Goal: Task Accomplishment & Management: Use online tool/utility

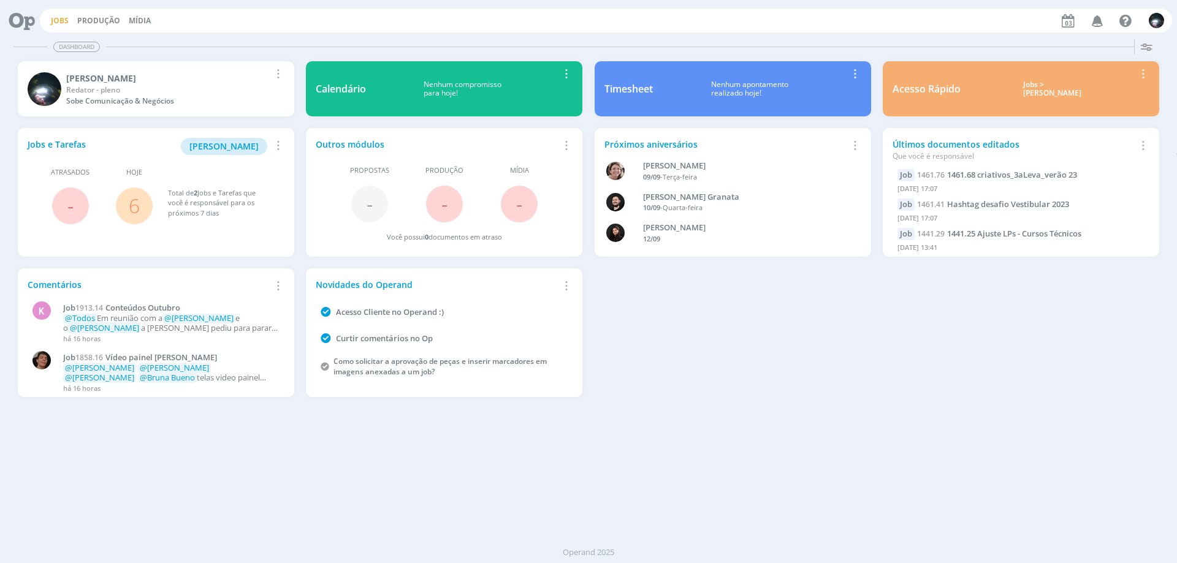
click at [57, 20] on link "Jobs" at bounding box center [60, 20] width 18 height 10
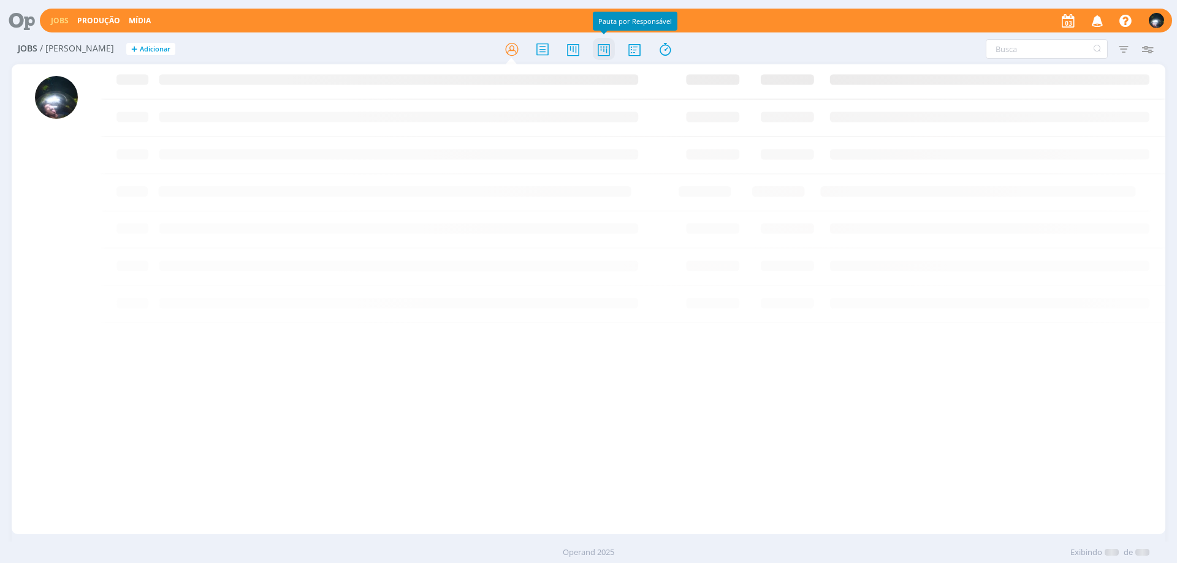
click at [606, 51] on icon at bounding box center [604, 49] width 22 height 24
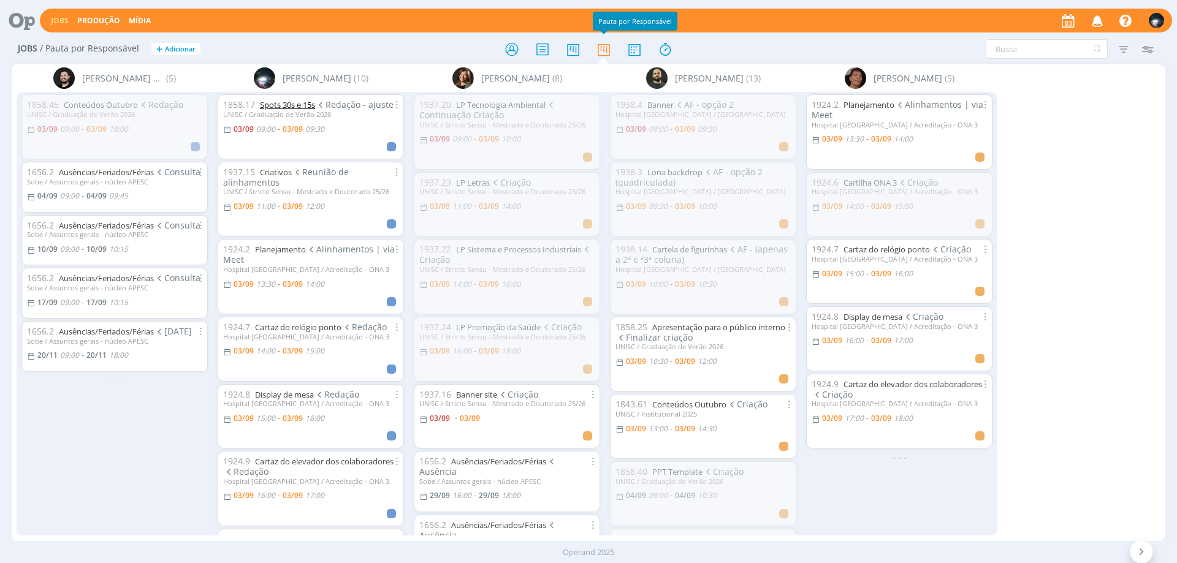
click at [285, 103] on link "Spots 30s e 15s" at bounding box center [287, 104] width 55 height 11
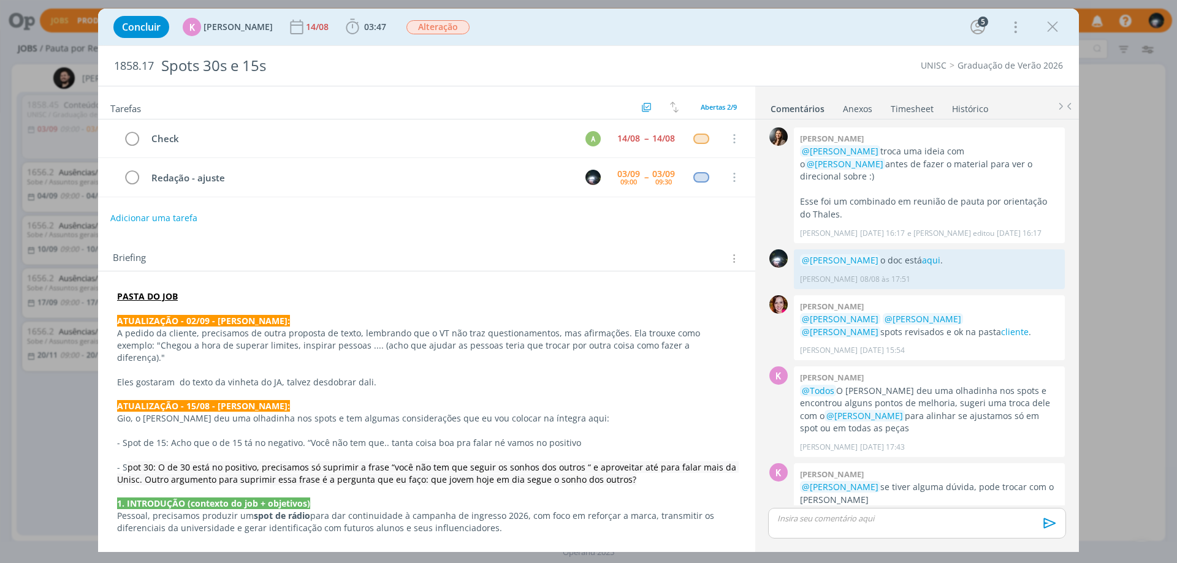
scroll to position [1043, 0]
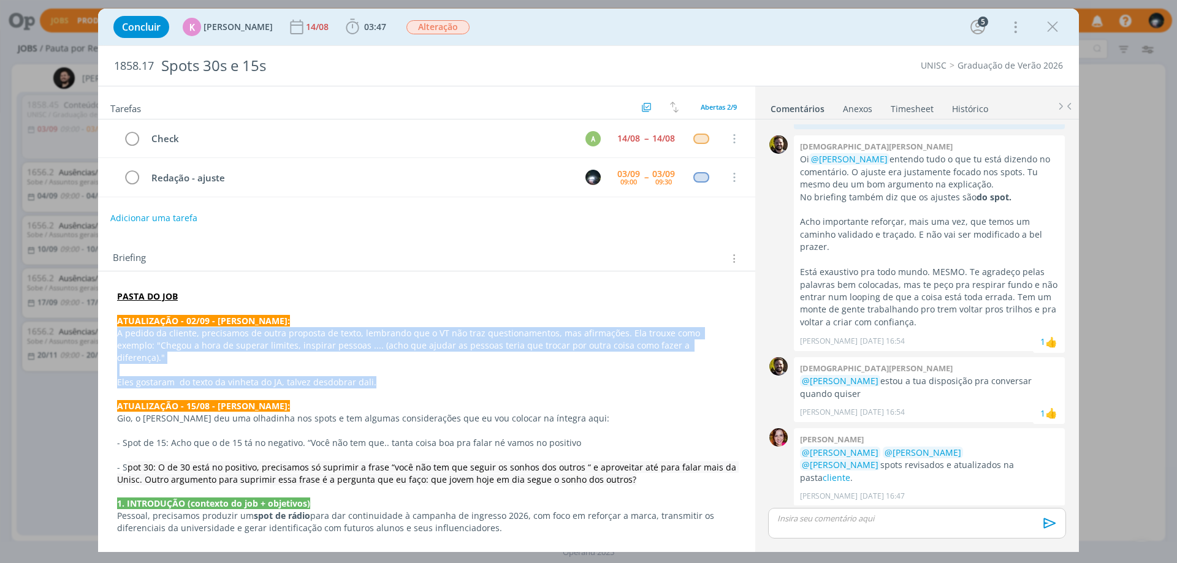
drag, startPoint x: 115, startPoint y: 336, endPoint x: 387, endPoint y: 370, distance: 274.2
click at [387, 370] on div "PASTA DO JOB ATUALIZAÇÃO - 02/09 - [PERSON_NAME]: A pedido da cliente, precisam…" at bounding box center [426, 558] width 637 height 545
copy div "A pedido da cliente, precisamos de outra proposta de texto, lembrando que o VT …"
click at [357, 365] on p "dialog" at bounding box center [427, 371] width 618 height 12
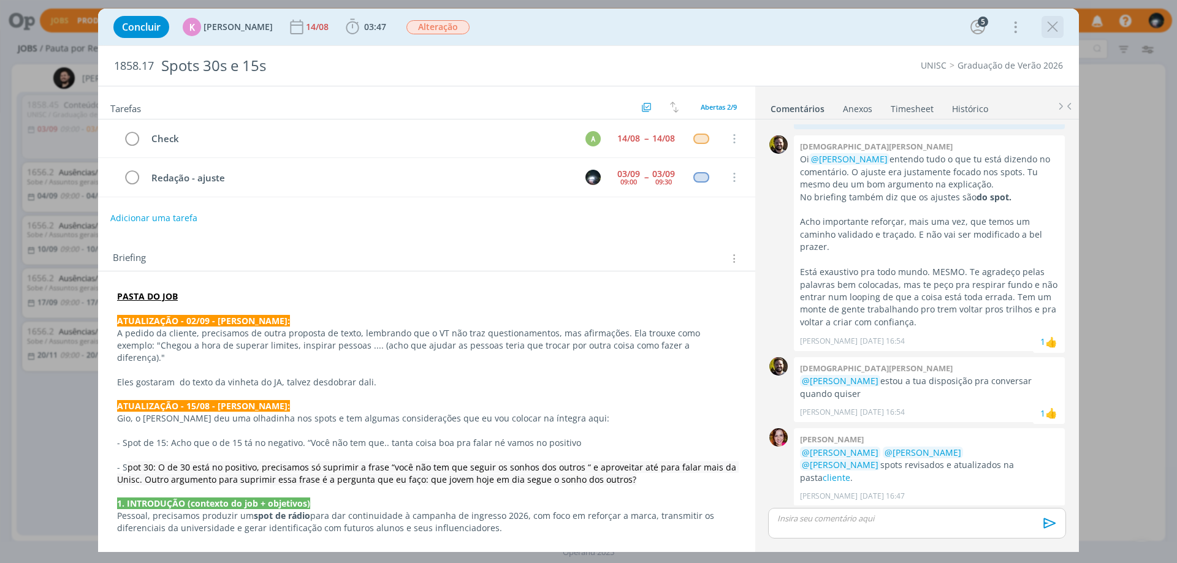
click at [1046, 23] on icon "dialog" at bounding box center [1052, 27] width 18 height 18
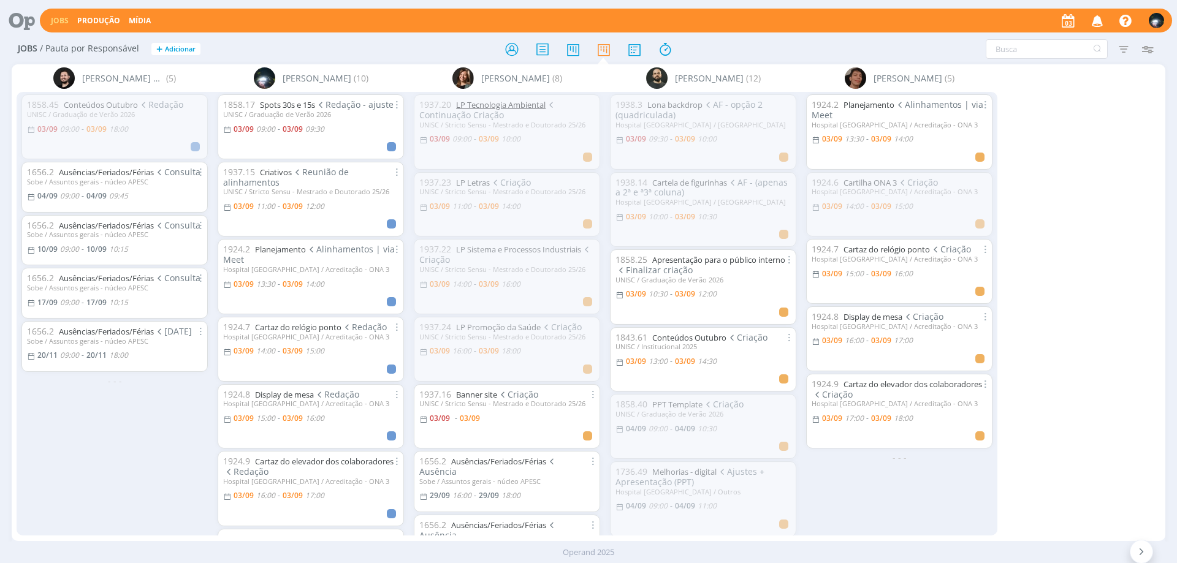
click at [503, 104] on link "LP Tecnologia Ambiental" at bounding box center [500, 104] width 89 height 11
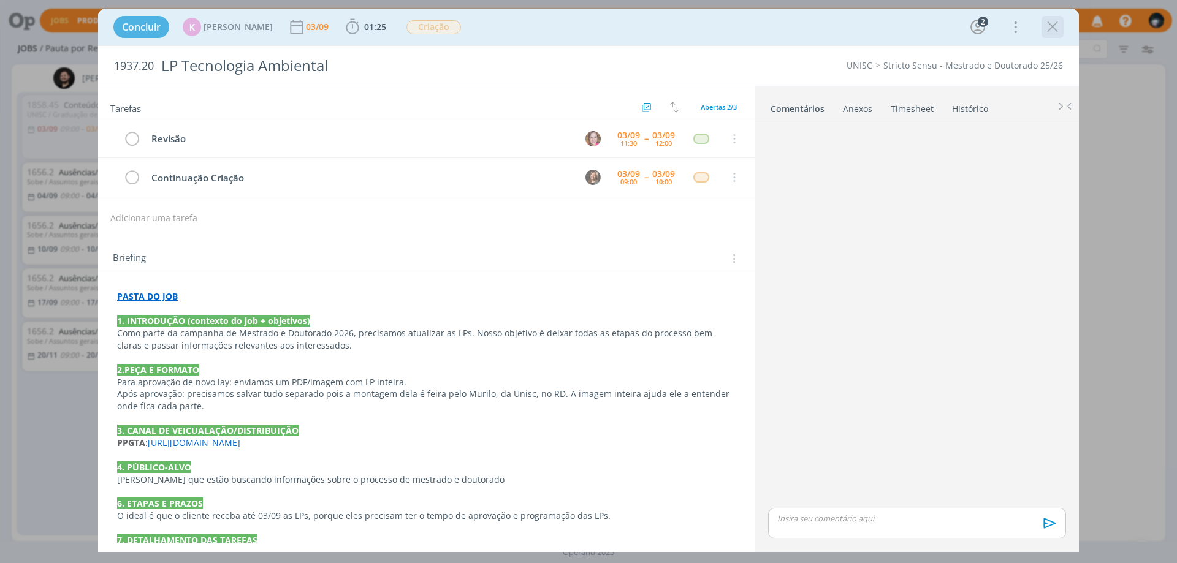
click at [1049, 24] on icon "dialog" at bounding box center [1052, 27] width 18 height 18
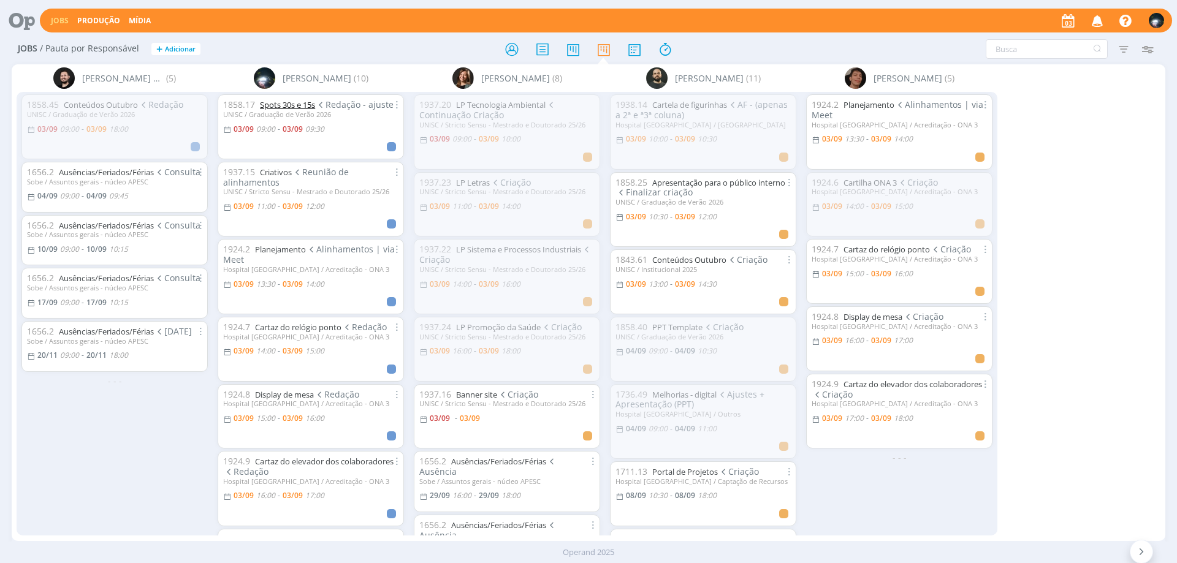
click at [304, 107] on link "Spots 30s e 15s" at bounding box center [287, 104] width 55 height 11
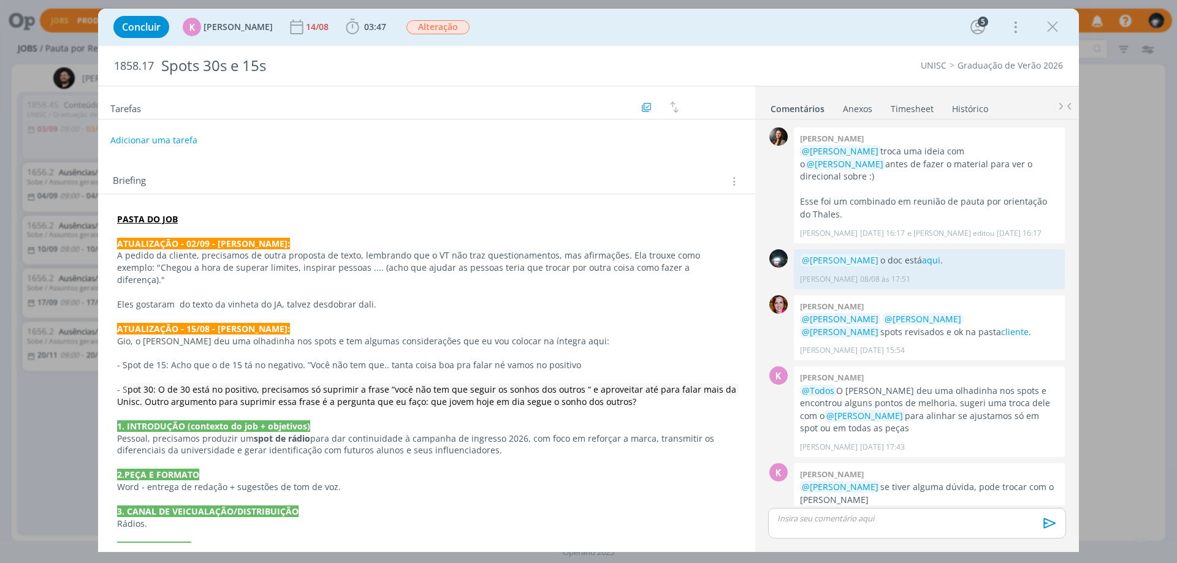
scroll to position [1043, 0]
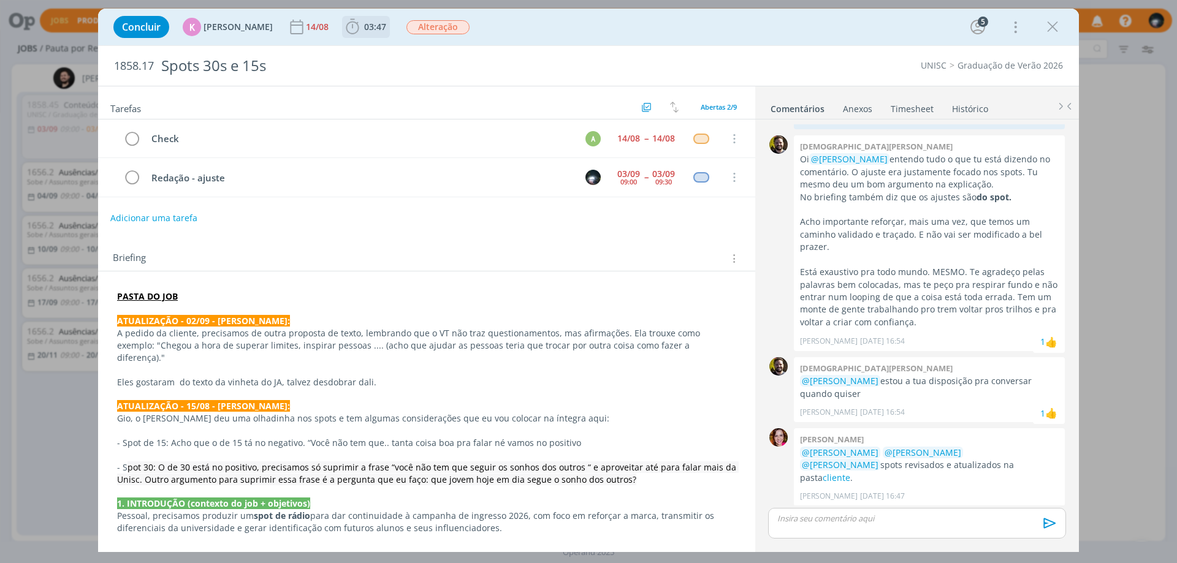
click at [347, 27] on icon "dialog" at bounding box center [352, 27] width 18 height 18
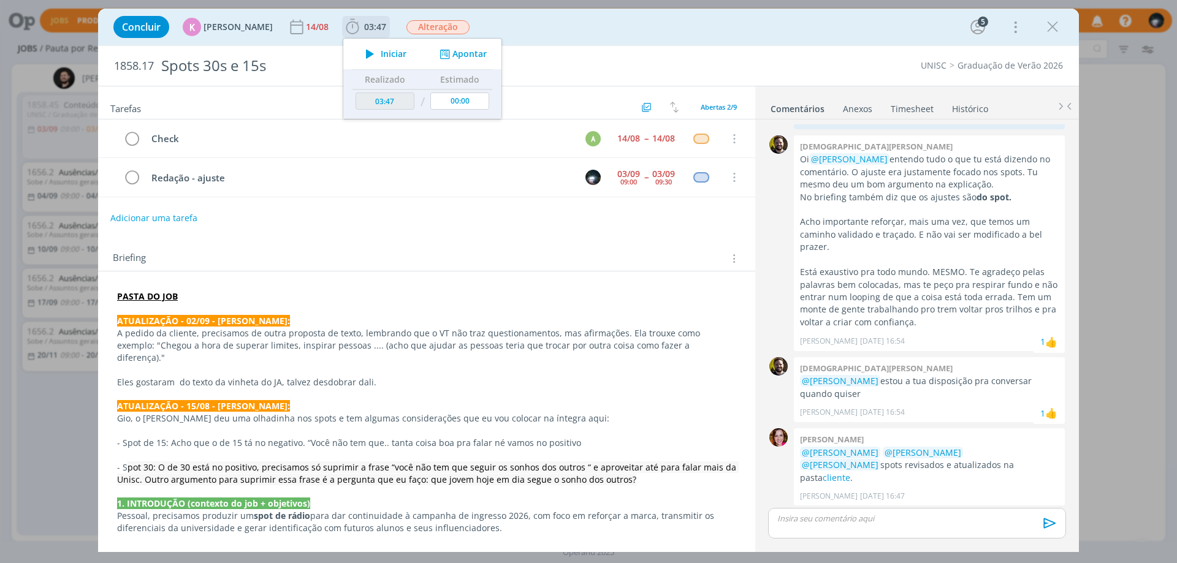
click at [456, 55] on button "Apontar" at bounding box center [461, 54] width 51 height 13
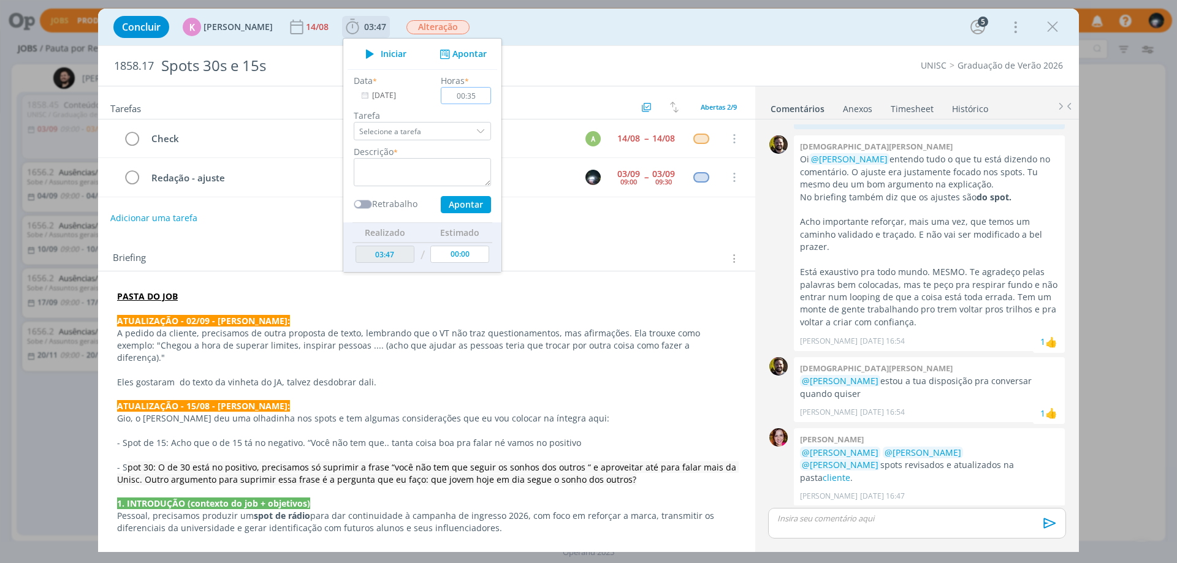
type input "00:35"
click at [420, 165] on textarea "dialog" at bounding box center [422, 172] width 137 height 28
type textarea "redação"
click at [470, 204] on button "Apontar" at bounding box center [466, 204] width 50 height 17
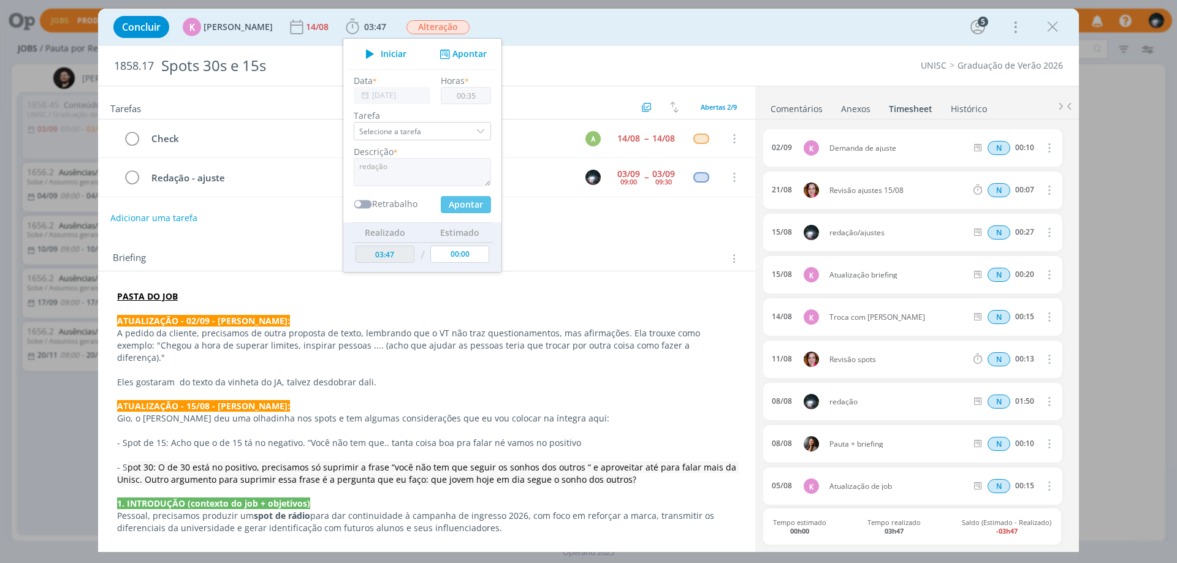
type input "04:22"
type input "00:00"
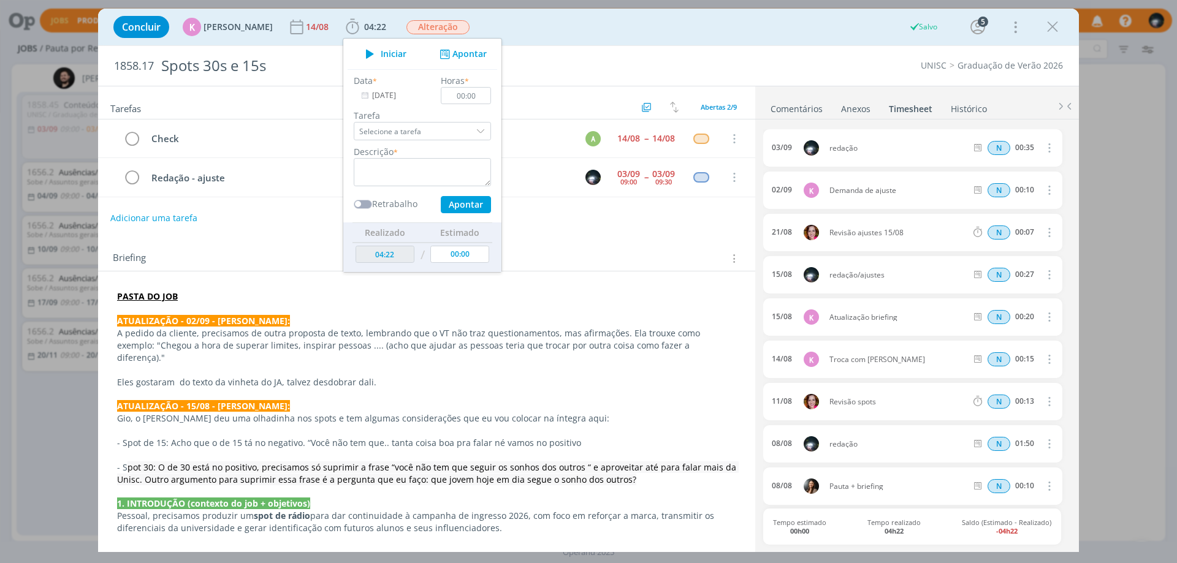
click at [563, 33] on div "Concluir K [PERSON_NAME] [DATE] 04:22 Iniciar Apontar Data * [DATE] Horas * 00:…" at bounding box center [588, 26] width 962 height 29
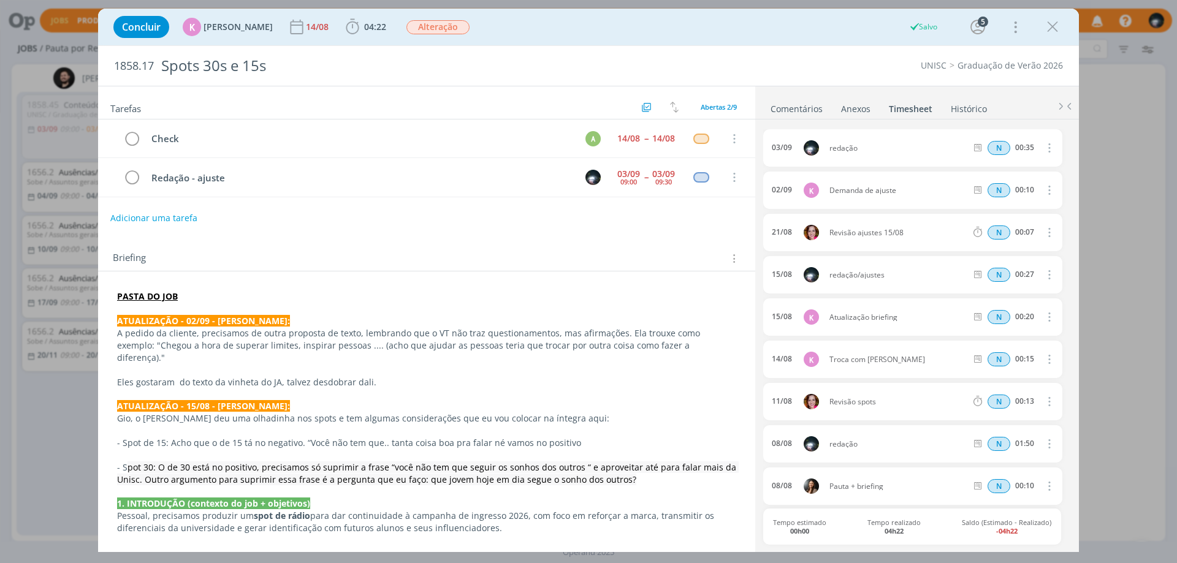
click at [802, 105] on link "Comentários" at bounding box center [796, 106] width 53 height 18
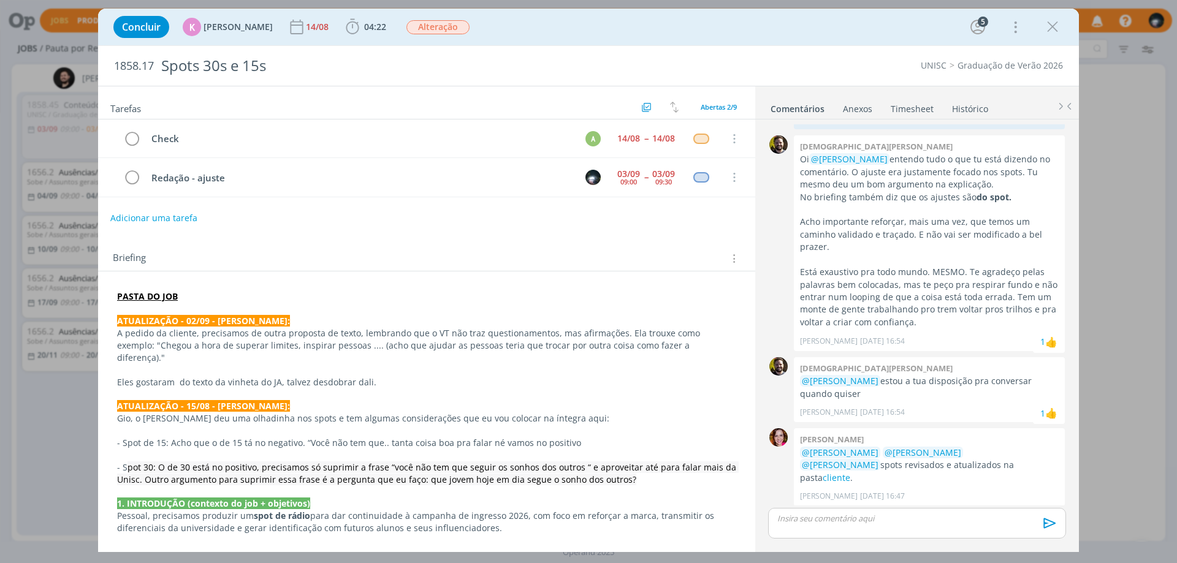
click at [796, 524] on p "dialog" at bounding box center [917, 518] width 278 height 11
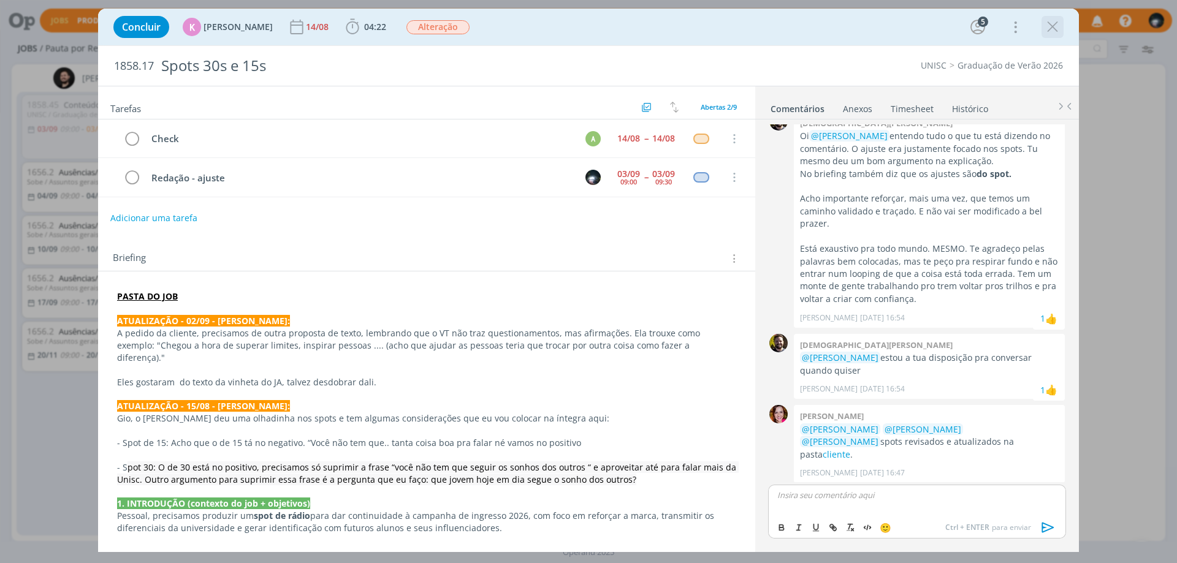
click at [1054, 16] on div "dialog" at bounding box center [1052, 27] width 22 height 22
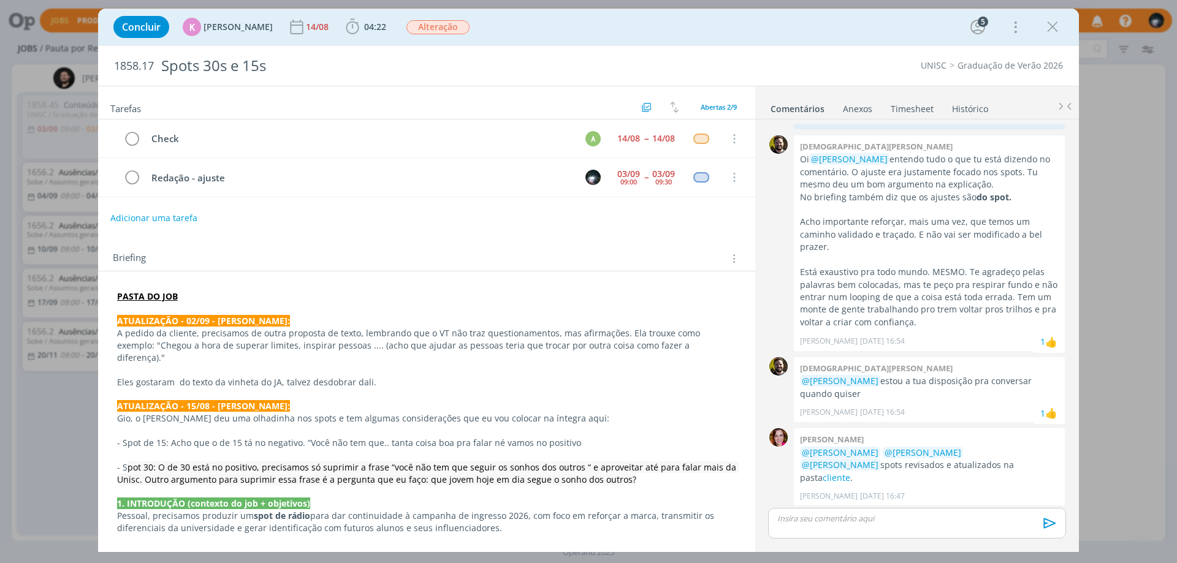
click at [1052, 25] on icon "dialog" at bounding box center [1052, 27] width 18 height 18
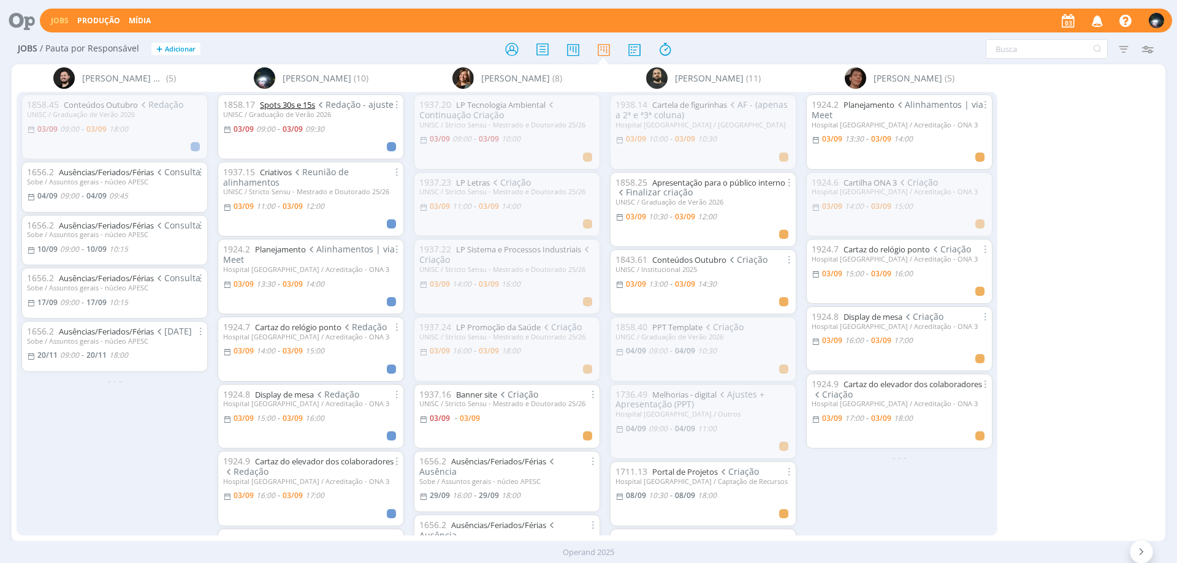
click at [282, 106] on link "Spots 30s e 15s" at bounding box center [287, 104] width 55 height 11
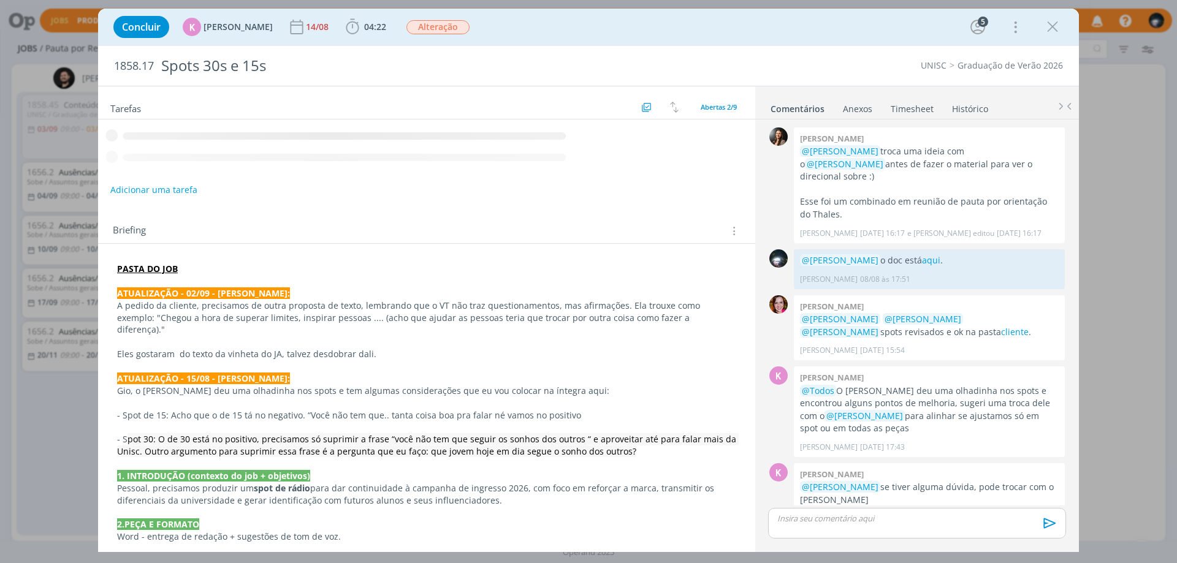
scroll to position [1043, 0]
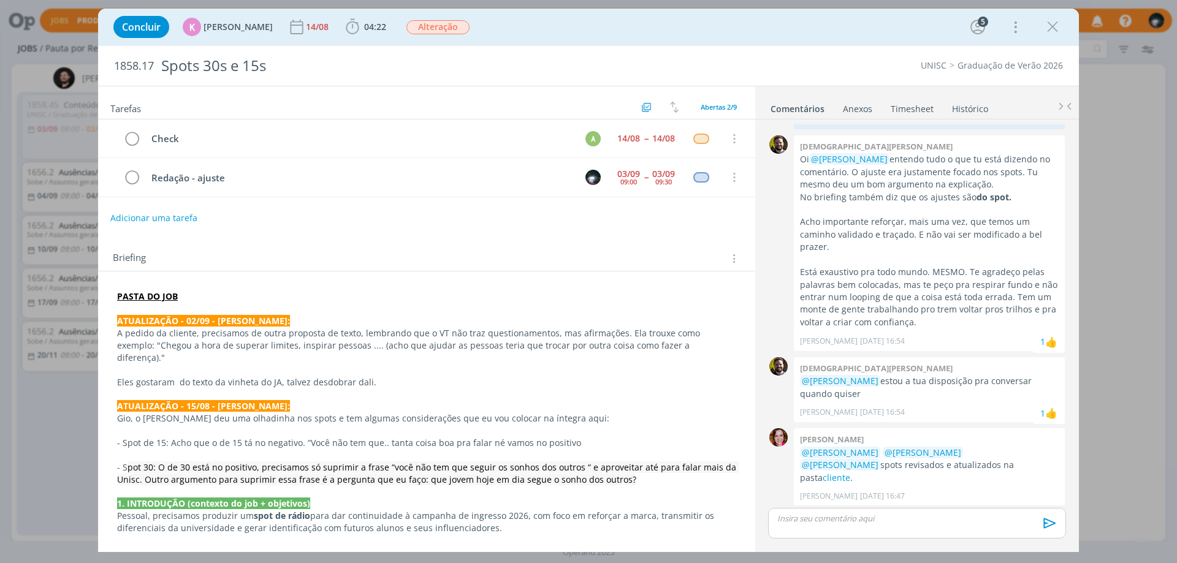
click at [804, 520] on p "dialog" at bounding box center [917, 518] width 278 height 11
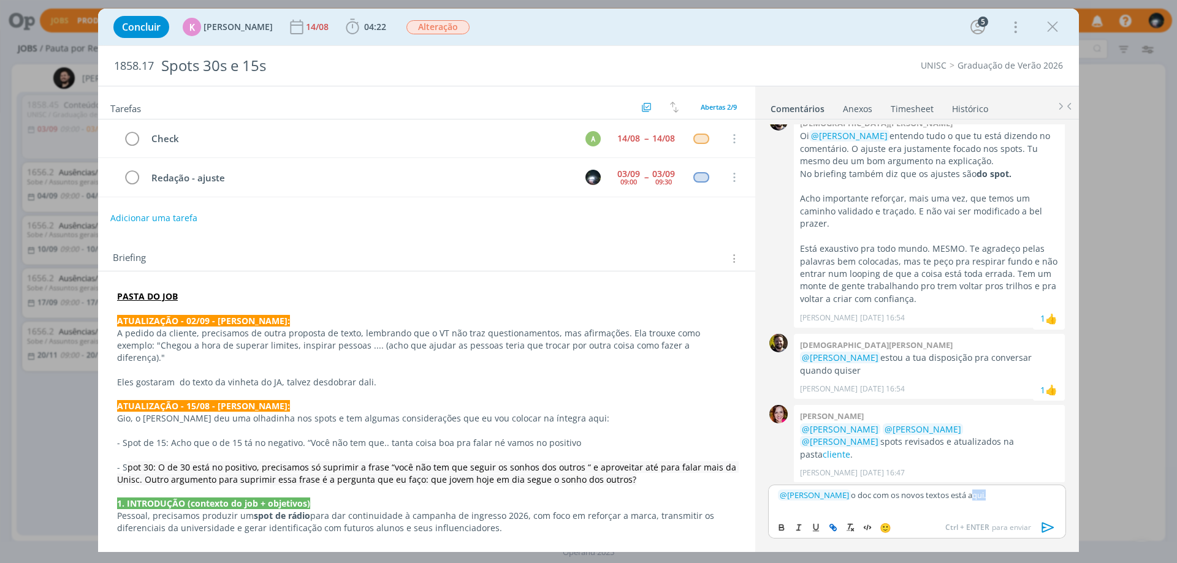
click at [830, 527] on icon "dialog" at bounding box center [831, 526] width 4 height 4
paste input "[URL][DOMAIN_NAME]"
type input "[URL][DOMAIN_NAME]"
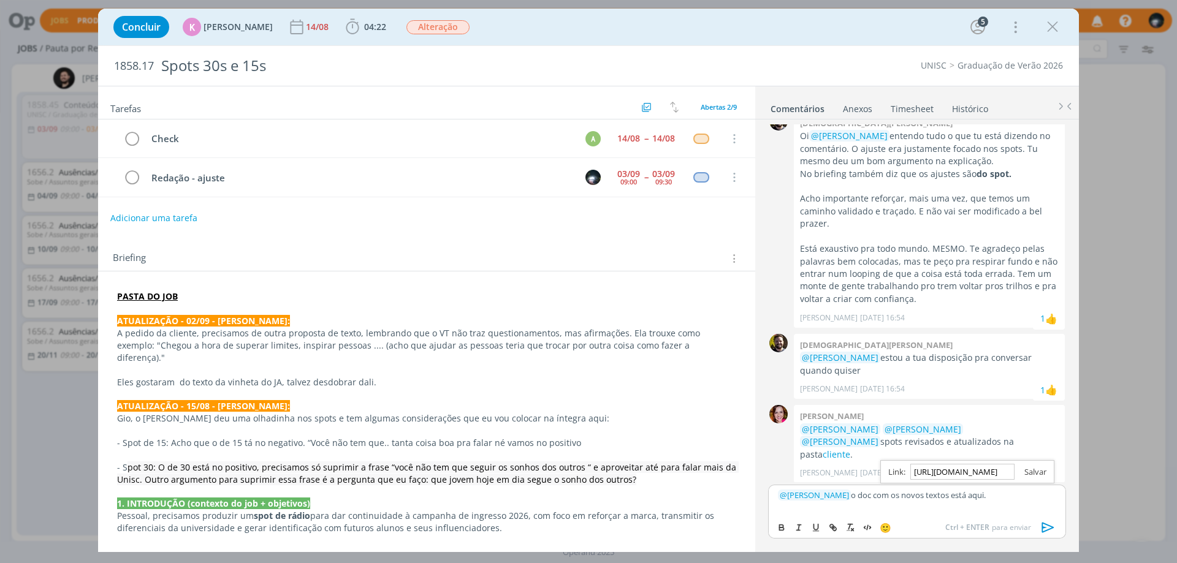
click at [1038, 472] on link "dialog" at bounding box center [1030, 471] width 32 height 11
click at [1015, 490] on p "﻿ @ [PERSON_NAME] ﻿ o doc com os novos textos está aqui ." at bounding box center [917, 495] width 278 height 11
click at [1043, 528] on icon "dialog" at bounding box center [1048, 527] width 12 height 10
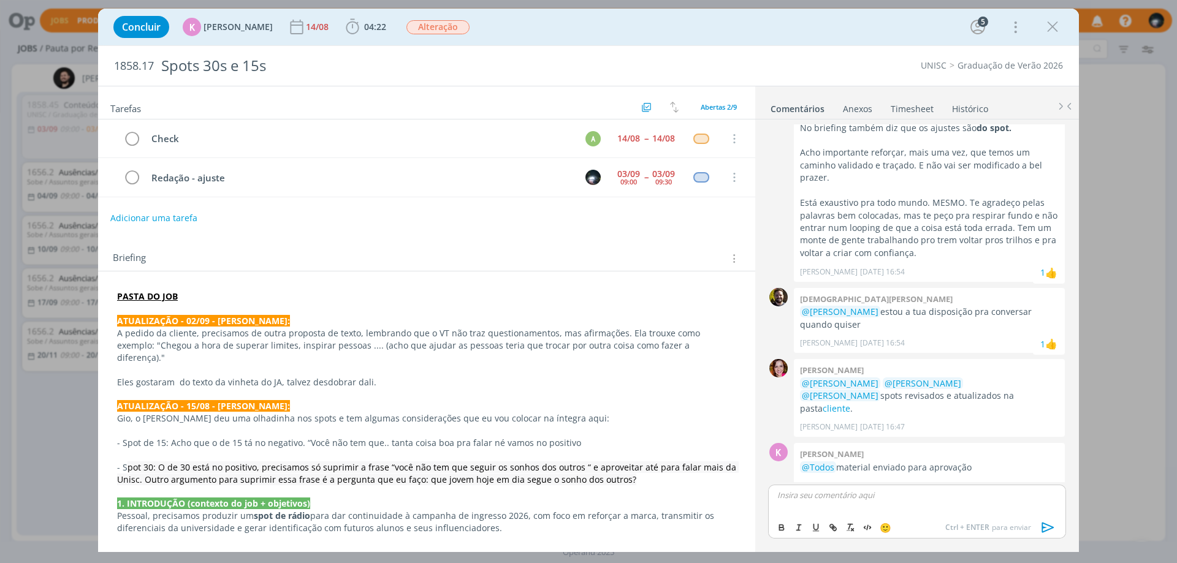
scroll to position [1113, 0]
click at [128, 178] on icon "dialog" at bounding box center [131, 178] width 17 height 18
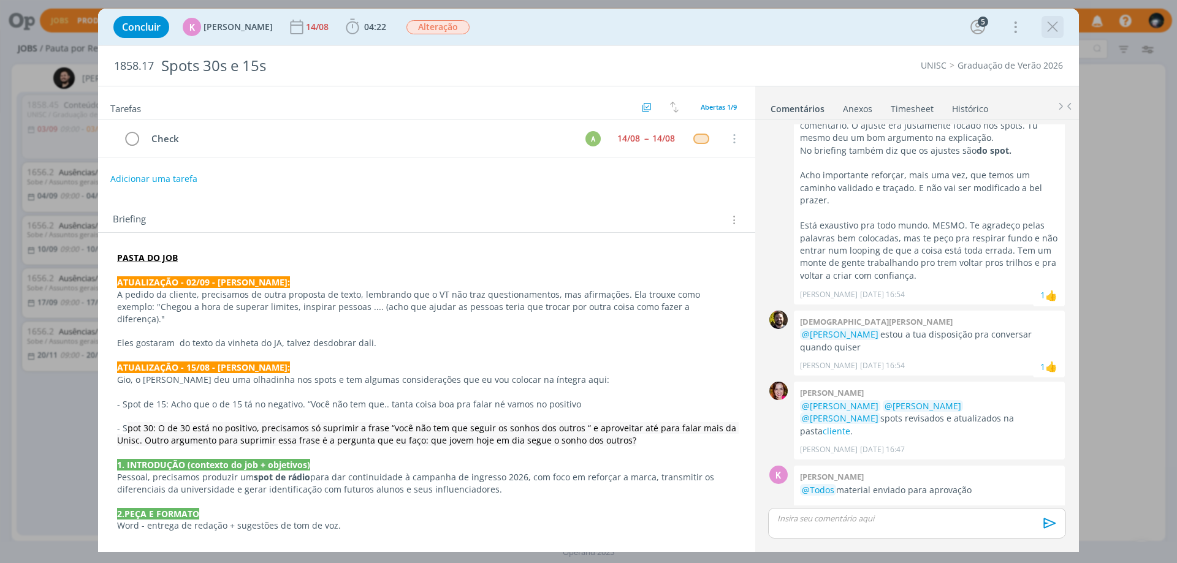
click at [1057, 31] on icon "dialog" at bounding box center [1052, 27] width 18 height 18
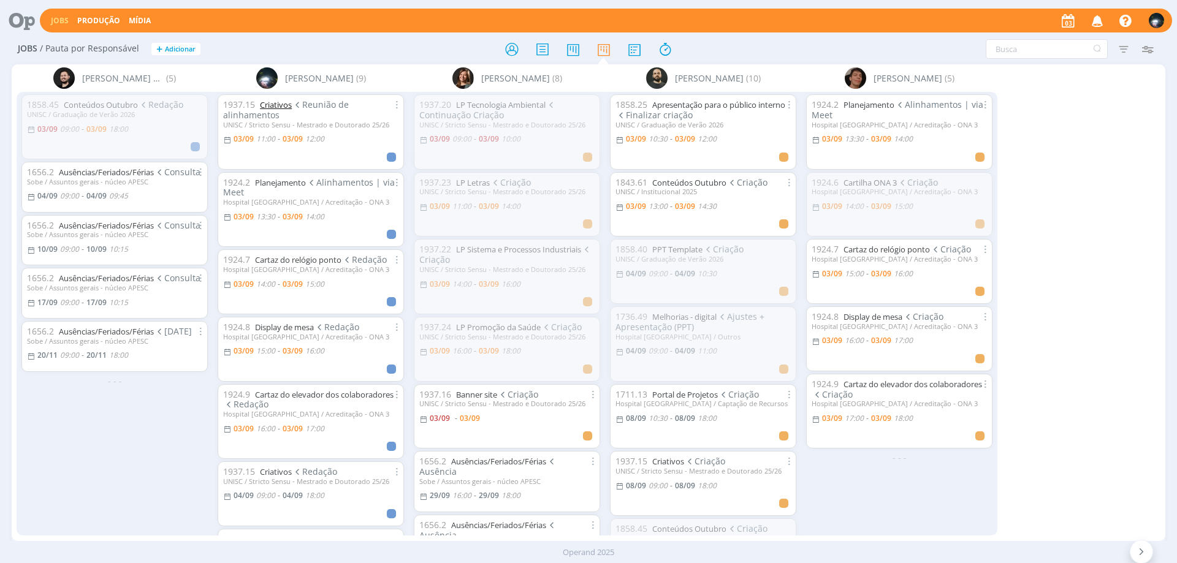
click at [272, 103] on link "Criativos" at bounding box center [276, 104] width 32 height 11
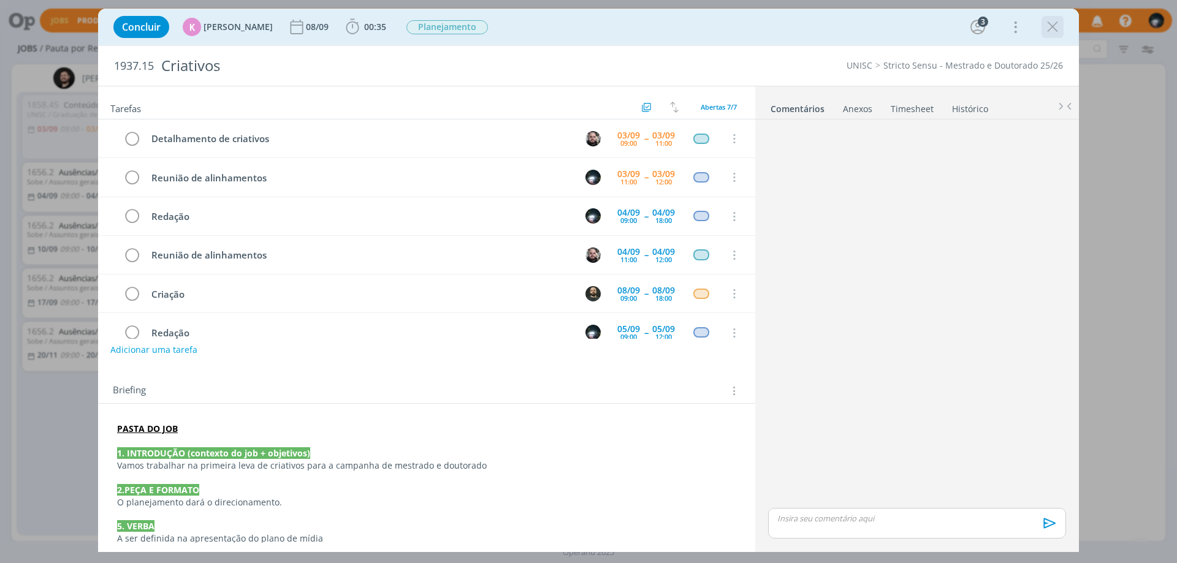
click at [1051, 27] on icon "dialog" at bounding box center [1052, 27] width 18 height 18
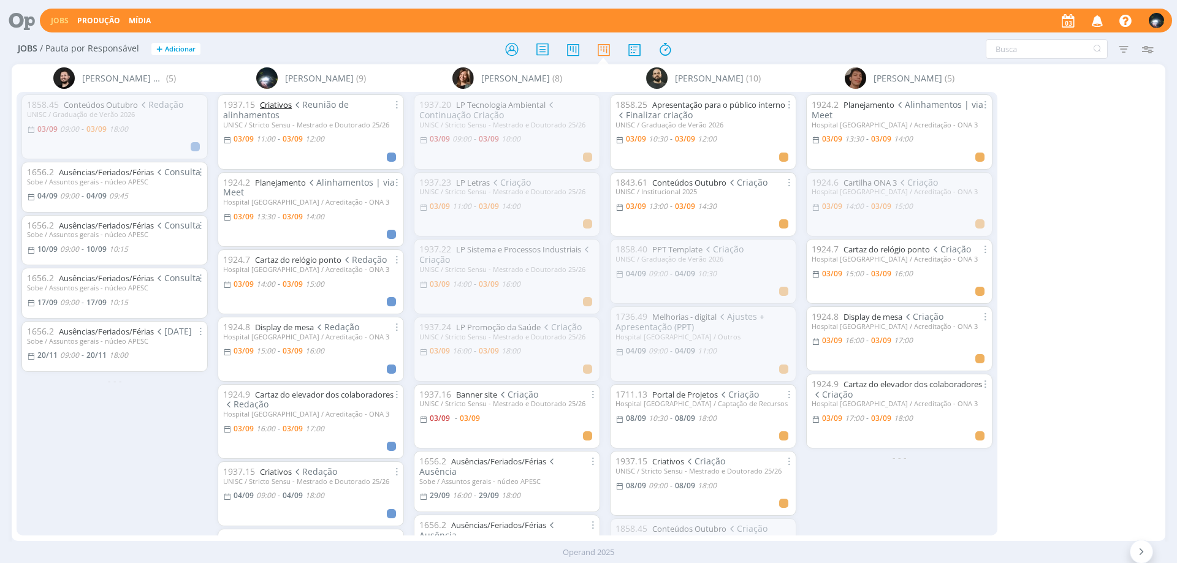
click at [272, 102] on link "Criativos" at bounding box center [276, 104] width 32 height 11
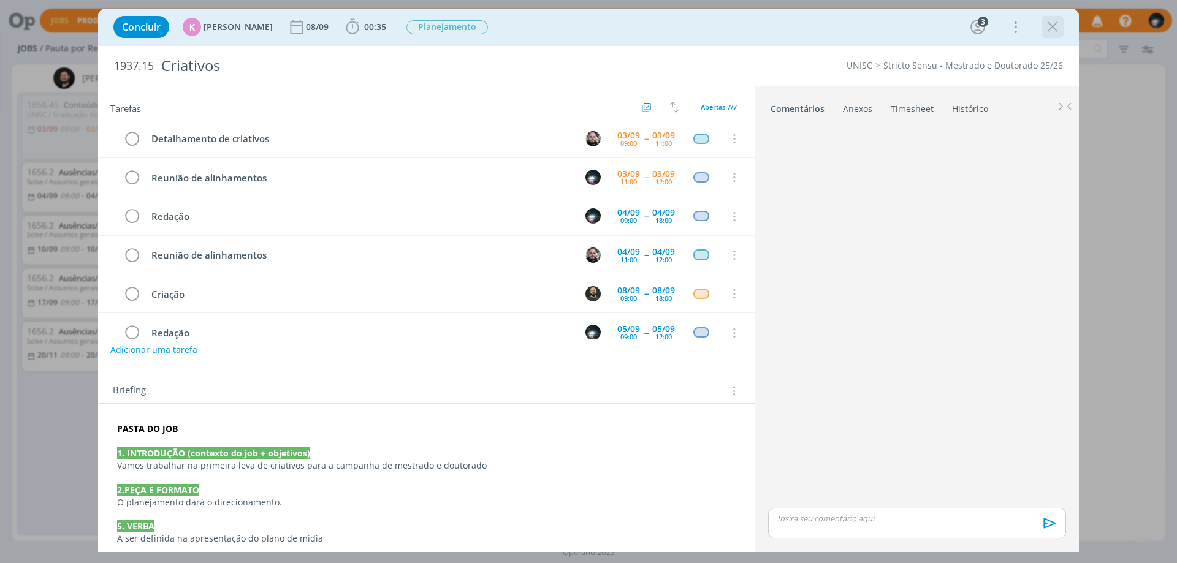
click at [1055, 28] on icon "dialog" at bounding box center [1052, 27] width 18 height 18
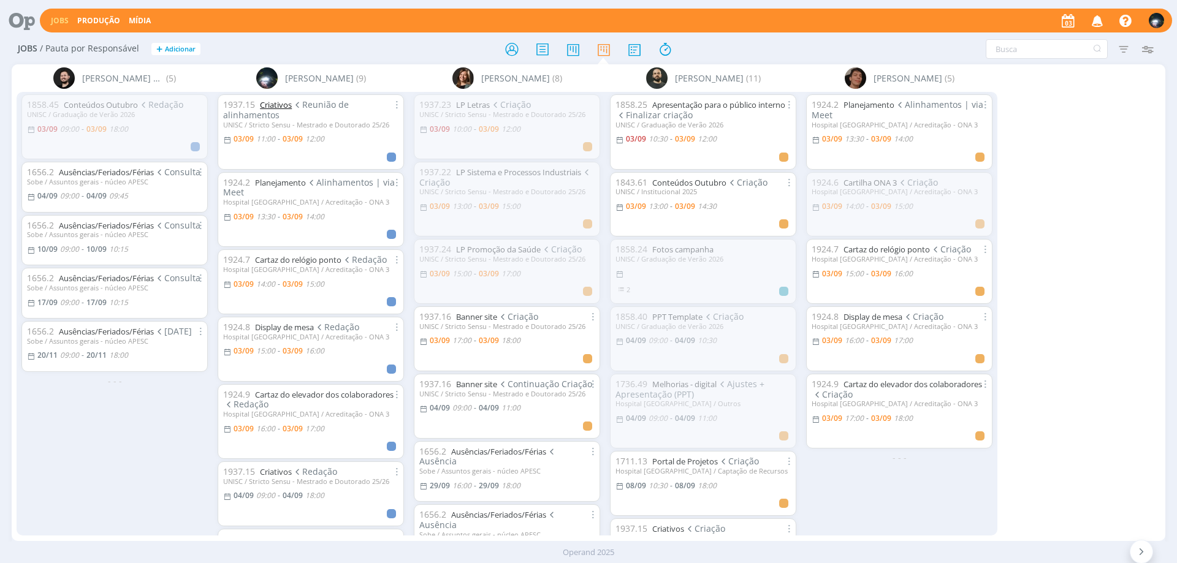
click at [274, 104] on link "Criativos" at bounding box center [276, 104] width 32 height 11
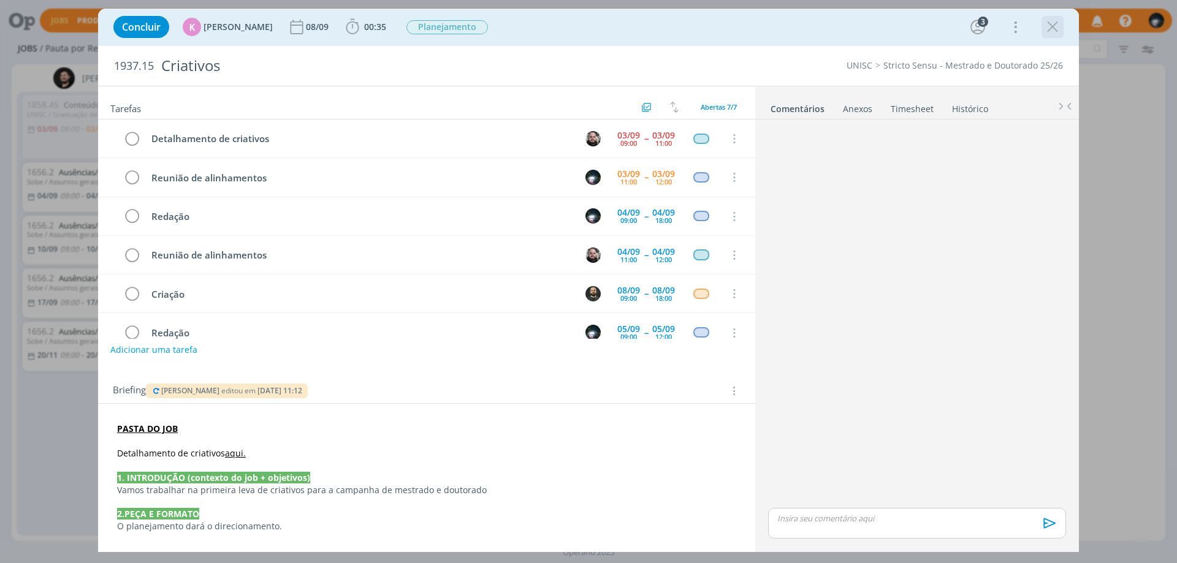
click at [1051, 31] on icon "dialog" at bounding box center [1052, 27] width 18 height 18
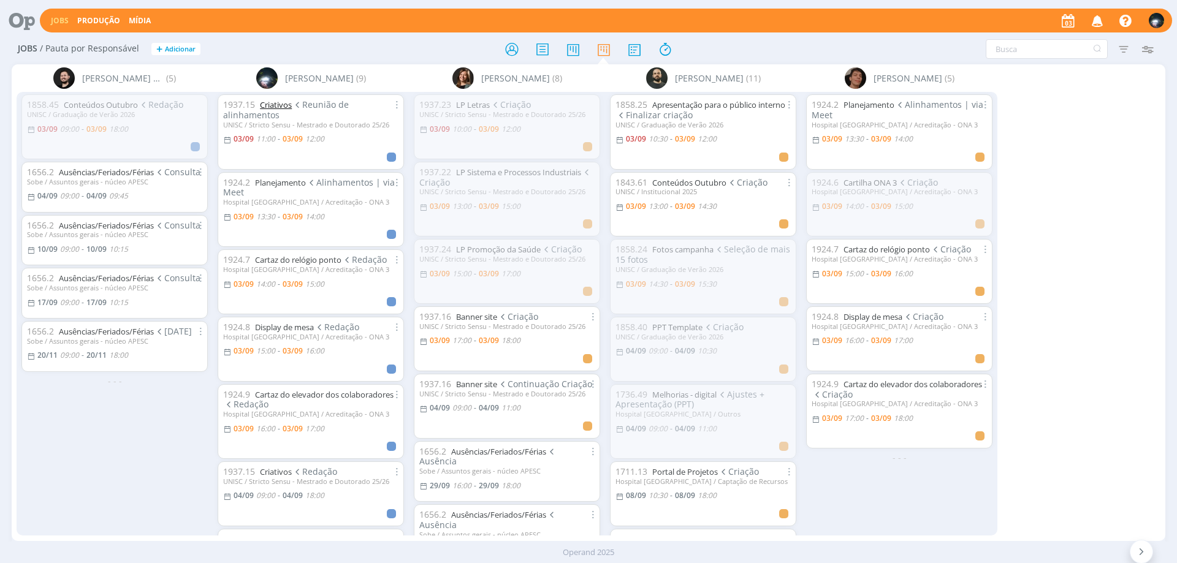
click at [279, 102] on link "Criativos" at bounding box center [276, 104] width 32 height 11
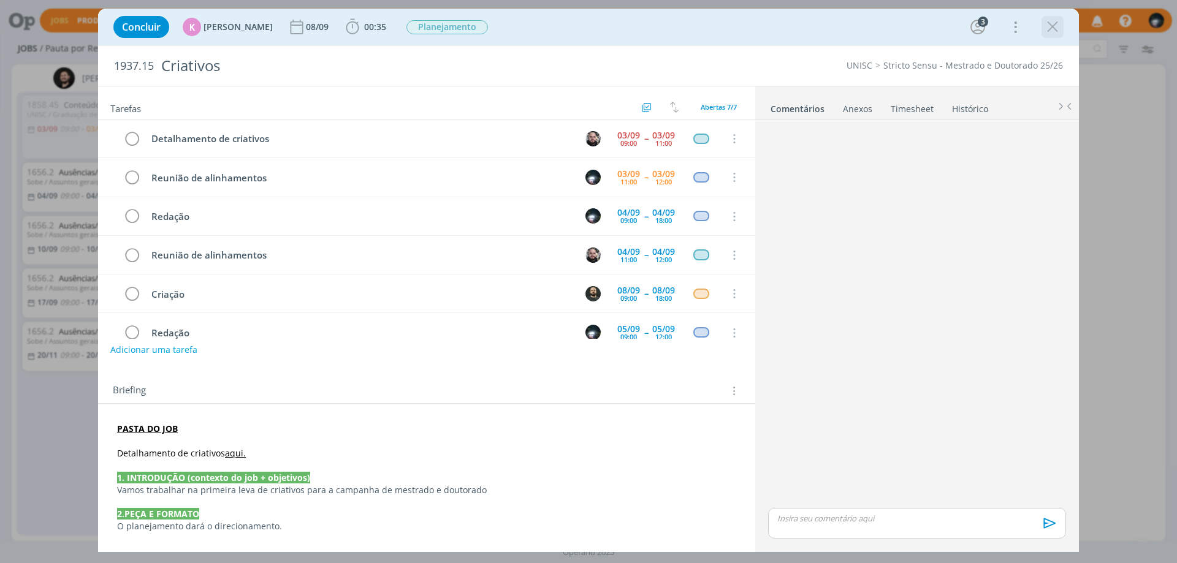
click at [1052, 29] on icon "dialog" at bounding box center [1052, 27] width 18 height 18
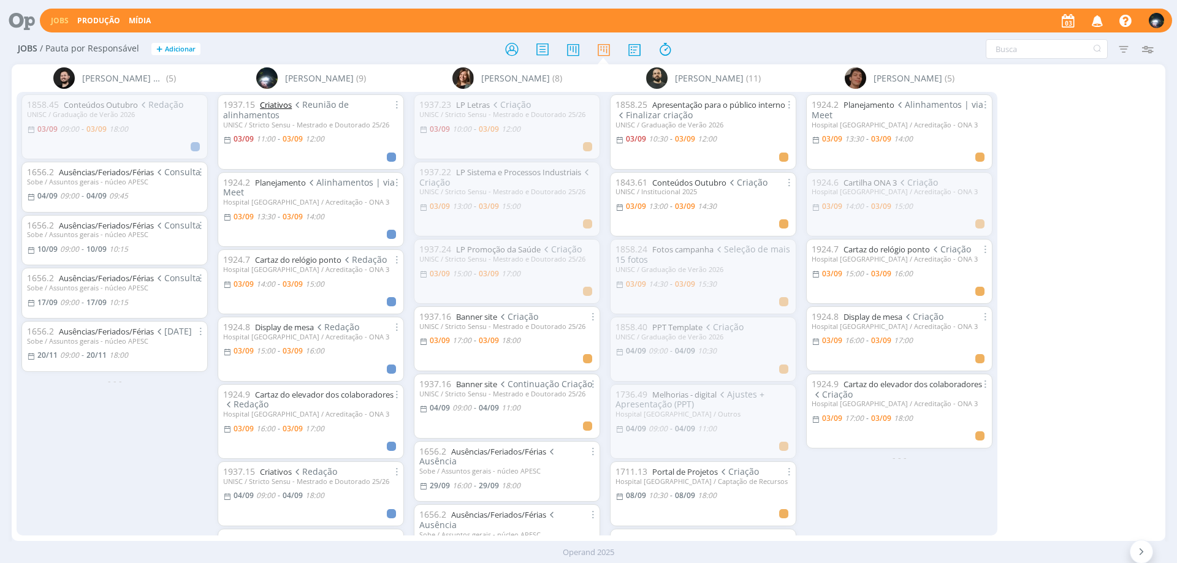
click at [270, 105] on link "Criativos" at bounding box center [276, 104] width 32 height 11
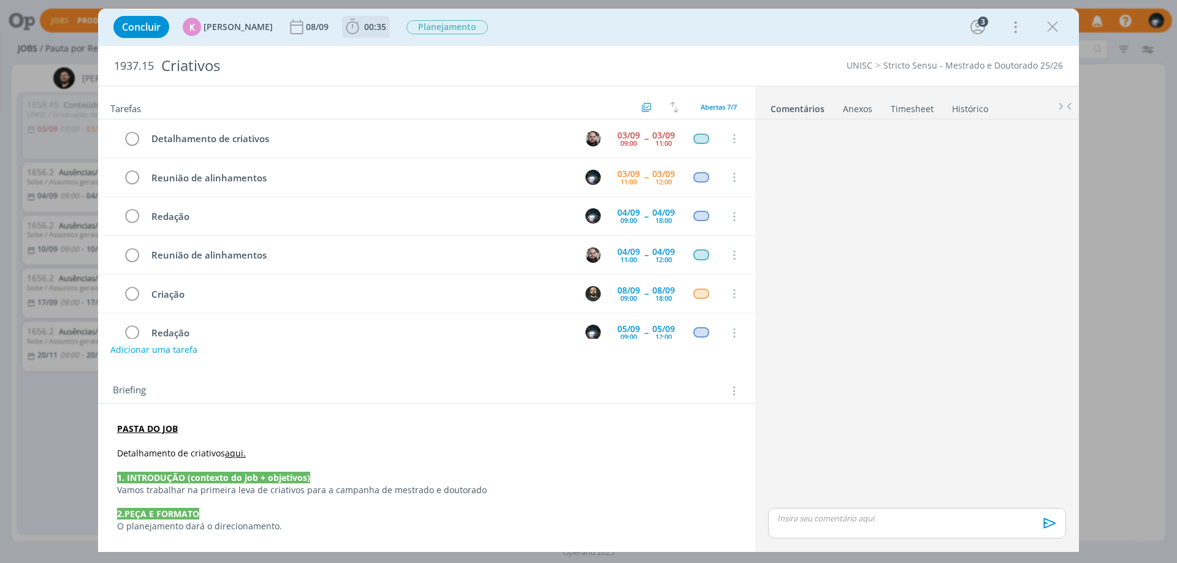
click at [349, 30] on icon "dialog" at bounding box center [352, 27] width 18 height 18
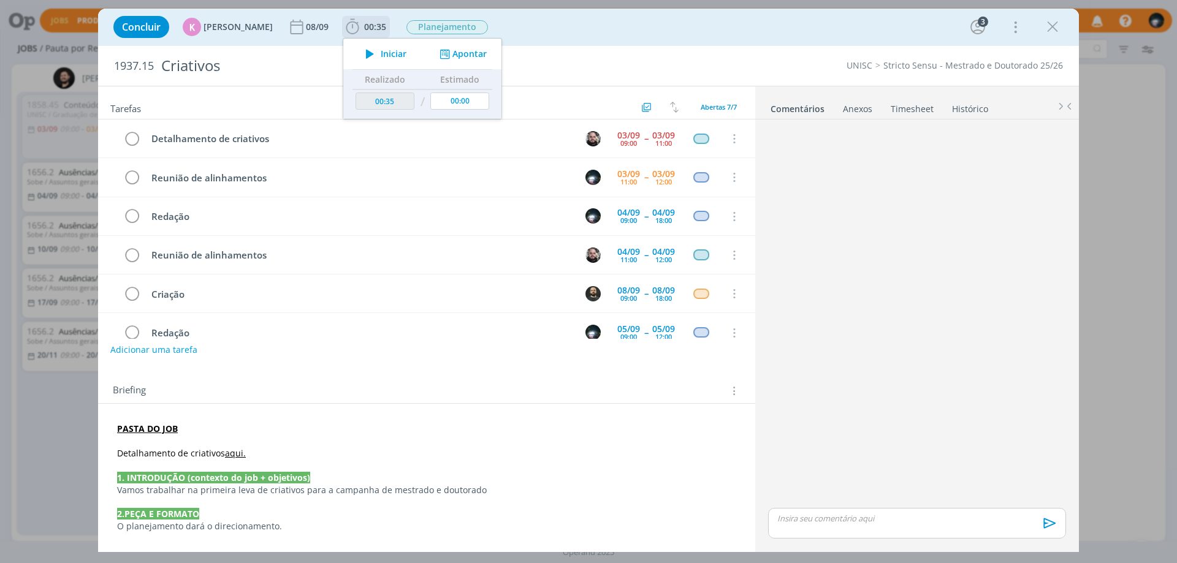
click at [446, 51] on button "Apontar" at bounding box center [461, 54] width 51 height 13
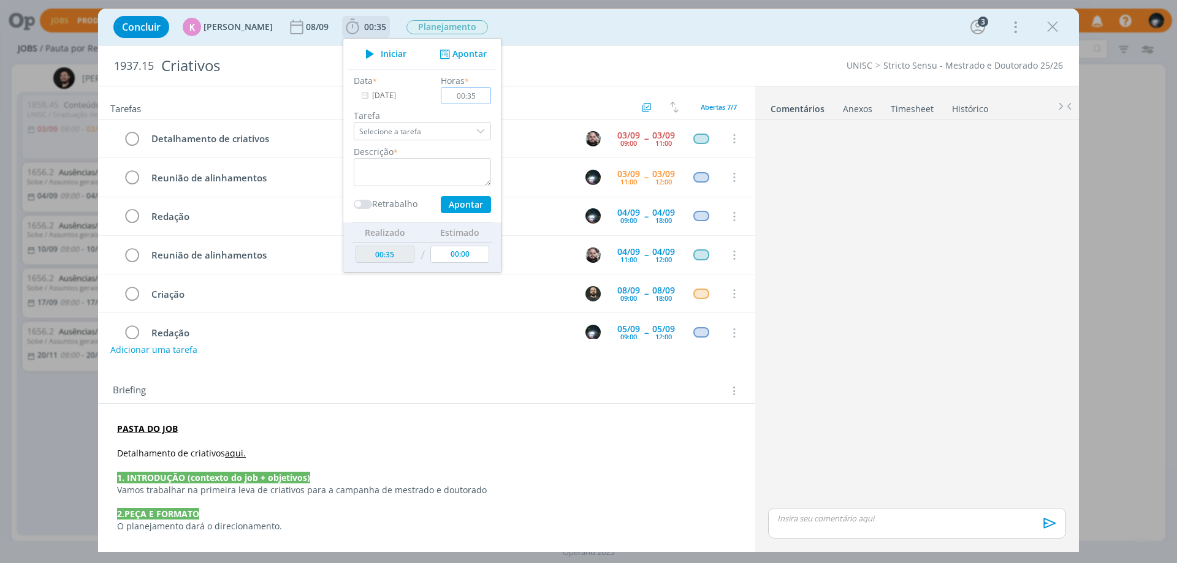
type input "00:35"
click at [425, 172] on textarea "dialog" at bounding box center [422, 172] width 137 height 28
type textarea "reunião"
click at [449, 205] on button "Apontar" at bounding box center [466, 204] width 50 height 17
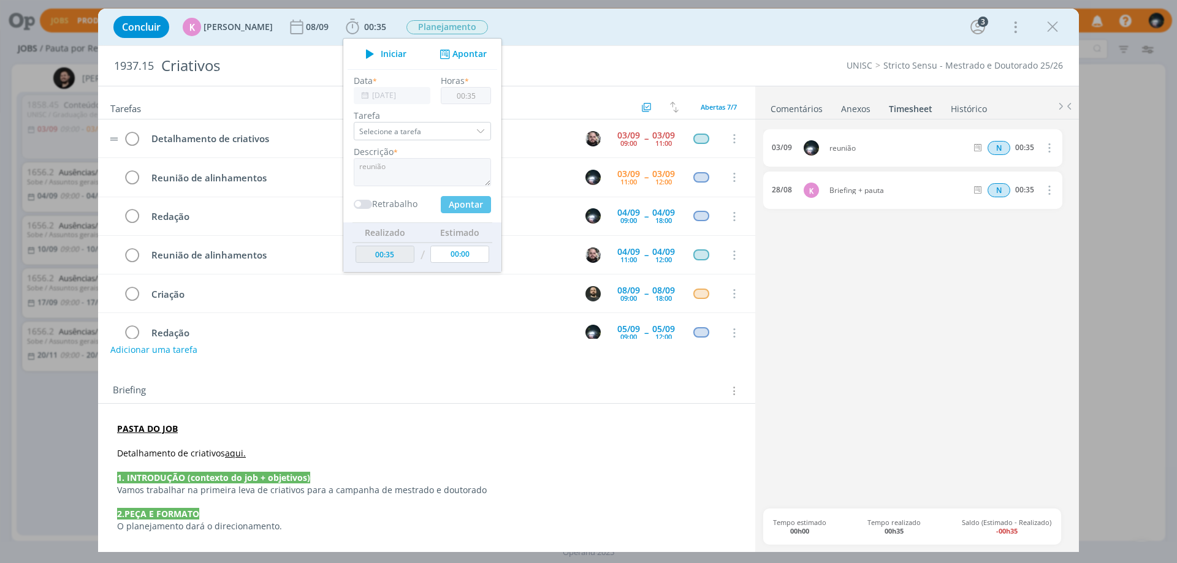
type input "01:10"
type input "00:00"
click at [559, 13] on div "Concluir K Karoline Arend 08/09 01:10 Iniciar Apontar Data * 03/09/2025 Horas *…" at bounding box center [588, 26] width 962 height 29
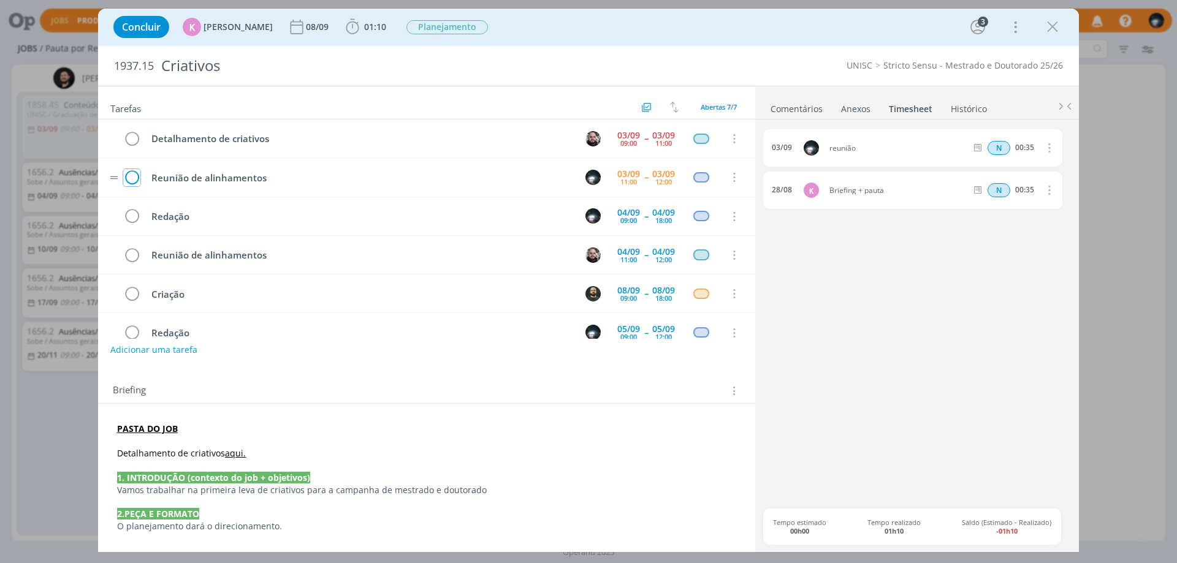
click at [132, 180] on icon "dialog" at bounding box center [131, 178] width 17 height 18
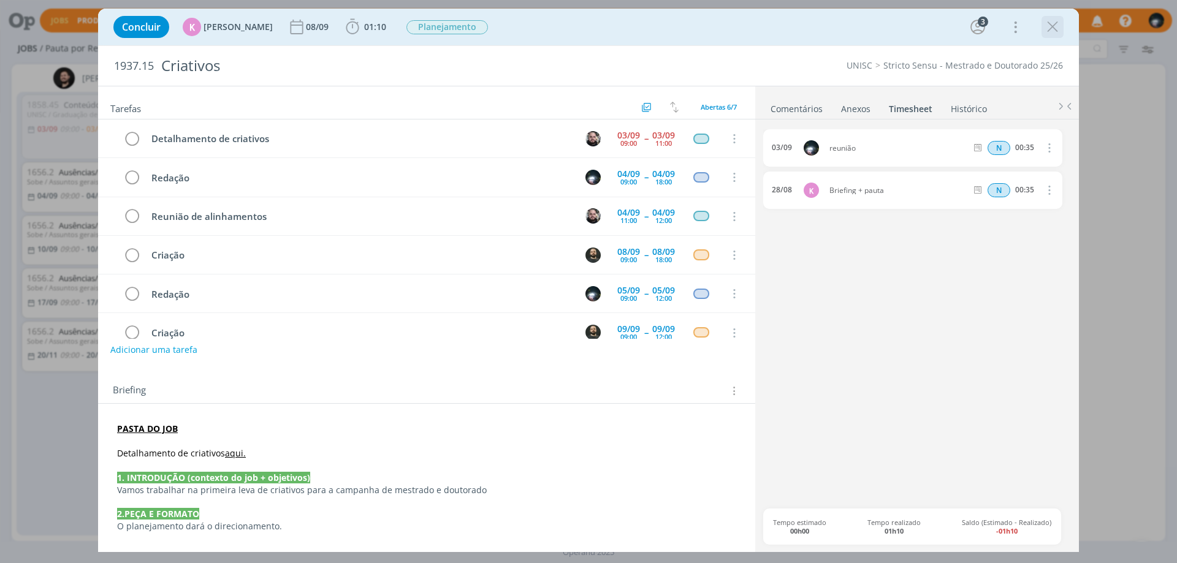
click at [1049, 27] on icon "dialog" at bounding box center [1052, 27] width 18 height 18
